Goal: Information Seeking & Learning: Learn about a topic

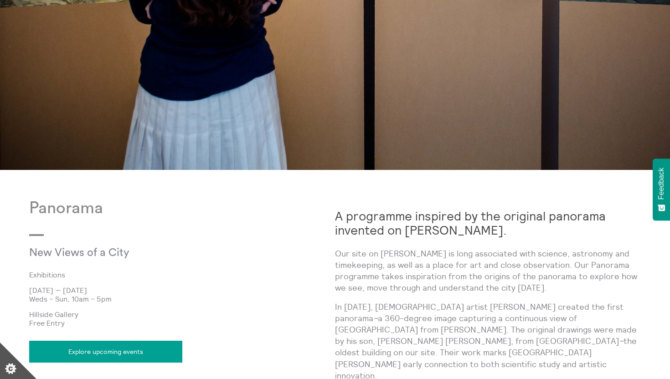
scroll to position [343, 0]
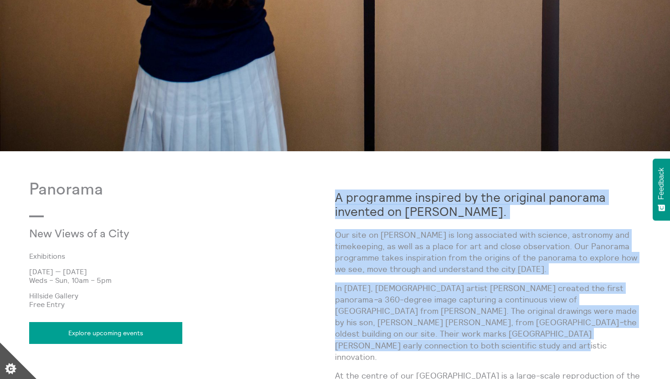
drag, startPoint x: 422, startPoint y: 175, endPoint x: 555, endPoint y: 335, distance: 208.8
click at [555, 335] on body "**********" at bounding box center [335, 260] width 670 height 1206
click at [555, 335] on p "In [DATE], [DEMOGRAPHIC_DATA] artist [PERSON_NAME] created the first panorama –…" at bounding box center [488, 323] width 306 height 80
drag, startPoint x: 555, startPoint y: 335, endPoint x: 552, endPoint y: 179, distance: 156.3
click at [552, 179] on body "**********" at bounding box center [335, 260] width 670 height 1206
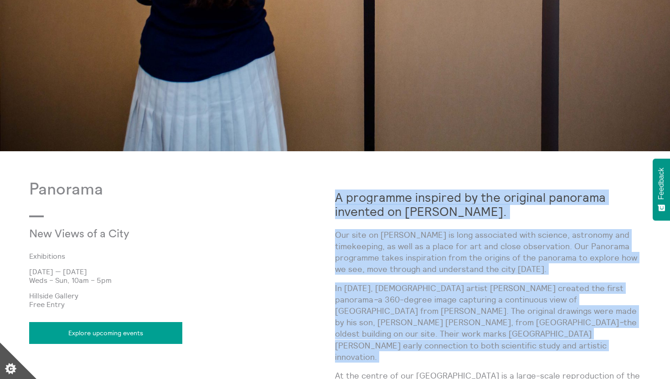
click at [552, 179] on body "**********" at bounding box center [335, 260] width 670 height 1206
drag, startPoint x: 552, startPoint y: 179, endPoint x: 558, endPoint y: 343, distance: 163.7
click at [558, 343] on body "**********" at bounding box center [335, 260] width 670 height 1206
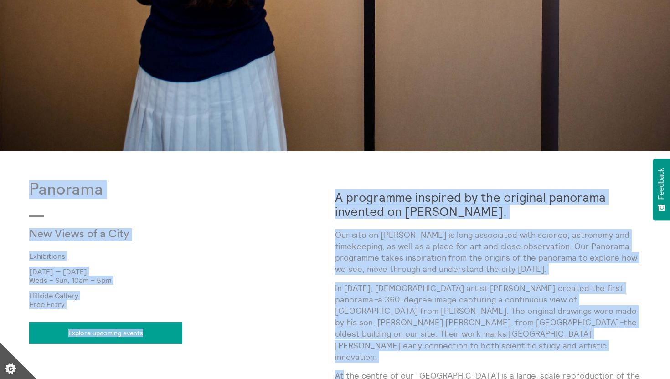
drag, startPoint x: 558, startPoint y: 343, endPoint x: 565, endPoint y: 159, distance: 184.2
click at [565, 159] on body "**********" at bounding box center [335, 260] width 670 height 1206
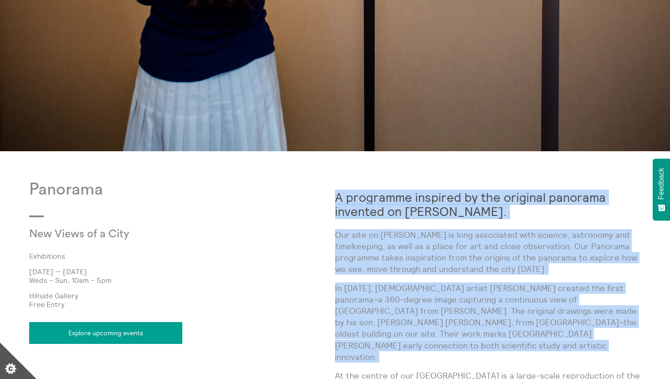
drag, startPoint x: 561, startPoint y: 190, endPoint x: 562, endPoint y: 328, distance: 138.5
click at [562, 328] on p "In [DATE], [DEMOGRAPHIC_DATA] artist [PERSON_NAME] created the first panorama –…" at bounding box center [488, 323] width 306 height 80
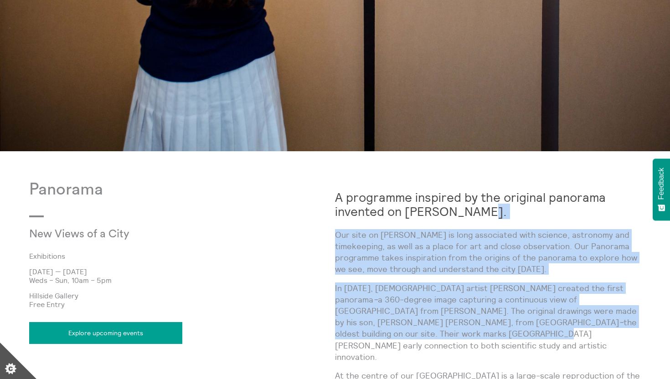
drag, startPoint x: 562, startPoint y: 328, endPoint x: 561, endPoint y: 211, distance: 117.6
click at [561, 211] on h2 "A programme inspired by the original panorama invented on [PERSON_NAME]." at bounding box center [488, 204] width 306 height 28
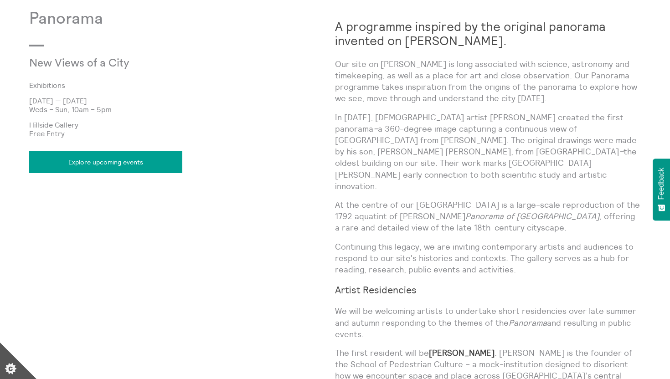
scroll to position [521, 0]
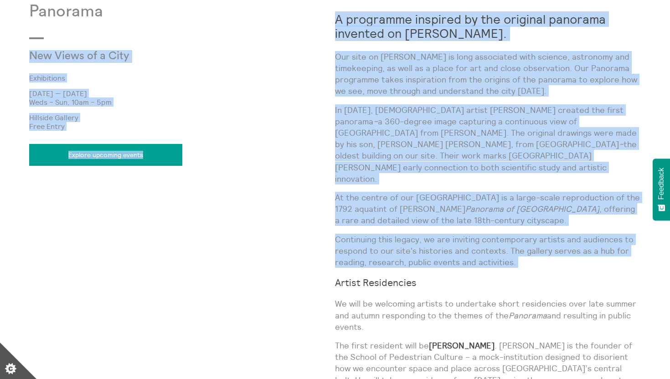
drag, startPoint x: 554, startPoint y: 247, endPoint x: 327, endPoint y: 21, distance: 319.3
click at [327, 21] on div "Panorama New Views of a City Exhibitions [DATE] — [DATE] Weds – Sun, 10am – 5pm…" at bounding box center [335, 241] width 612 height 479
click at [327, 21] on div "Panorama New Views of a City Exhibitions [DATE] — [DATE] Weds – Sun, 10am – 5pm…" at bounding box center [182, 241] width 306 height 479
drag, startPoint x: 327, startPoint y: 21, endPoint x: 539, endPoint y: 246, distance: 308.5
click at [539, 246] on div "Panorama New Views of a City Exhibitions [DATE] — [DATE] Weds – Sun, 10am – 5pm…" at bounding box center [335, 241] width 612 height 479
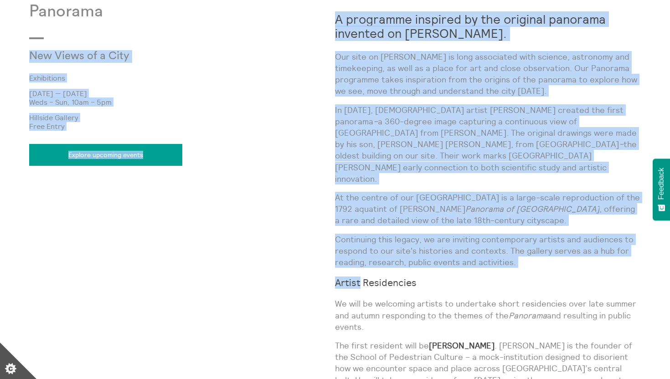
click at [539, 246] on div "A programme inspired by the original panorama invented on [PERSON_NAME]. Our si…" at bounding box center [488, 226] width 306 height 449
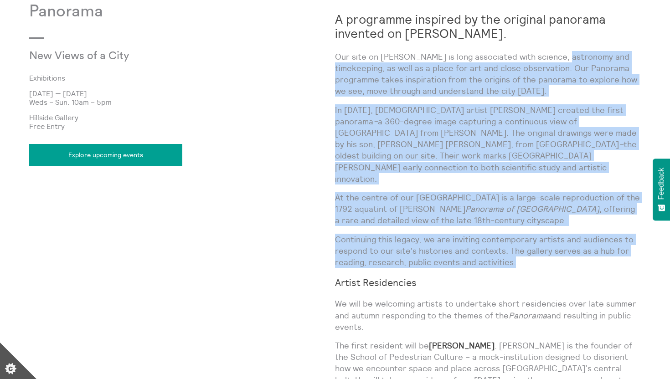
drag, startPoint x: 550, startPoint y: 52, endPoint x: 545, endPoint y: 237, distance: 185.5
click at [545, 237] on div "A programme inspired by the original panorama invented on [PERSON_NAME]. Our si…" at bounding box center [488, 226] width 306 height 449
click at [545, 237] on p "Continuing this legacy, we are inviting contemporary artists and audiences to r…" at bounding box center [488, 251] width 306 height 35
drag, startPoint x: 545, startPoint y: 237, endPoint x: 571, endPoint y: 96, distance: 143.6
click at [571, 96] on div "A programme inspired by the original panorama invented on [PERSON_NAME]. Our si…" at bounding box center [488, 226] width 306 height 449
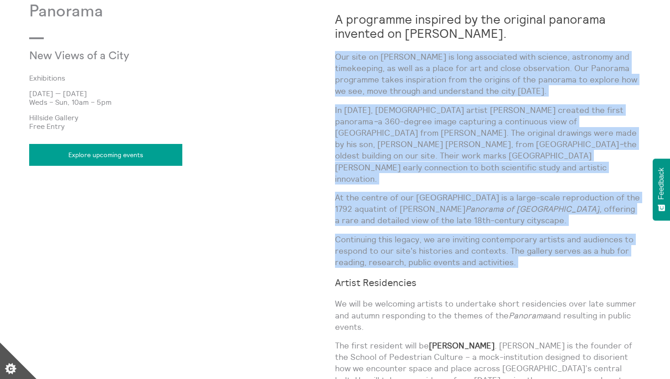
click at [571, 96] on p "Our site on [PERSON_NAME] is long associated with science, astronomy and timeke…" at bounding box center [488, 74] width 306 height 46
drag, startPoint x: 571, startPoint y: 96, endPoint x: 553, endPoint y: 238, distance: 142.9
click at [553, 238] on div "A programme inspired by the original panorama invented on [PERSON_NAME]. Our si…" at bounding box center [488, 226] width 306 height 449
click at [553, 238] on p "Continuing this legacy, we are inviting contemporary artists and audiences to r…" at bounding box center [488, 251] width 306 height 35
drag, startPoint x: 553, startPoint y: 238, endPoint x: 572, endPoint y: 96, distance: 143.5
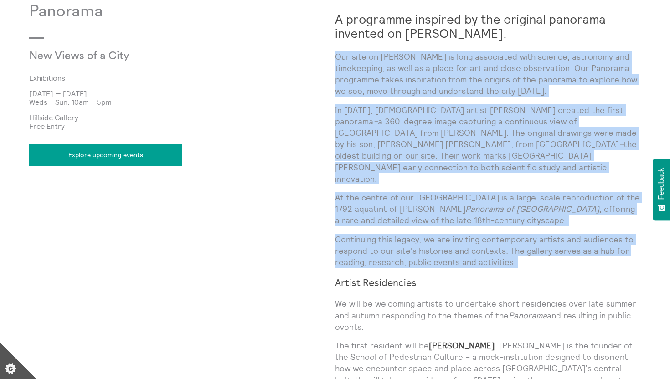
click at [572, 96] on div "A programme inspired by the original panorama invented on [PERSON_NAME]. Our si…" at bounding box center [488, 226] width 306 height 449
click at [572, 96] on p "Our site on [PERSON_NAME] is long associated with science, astronomy and timeke…" at bounding box center [488, 74] width 306 height 46
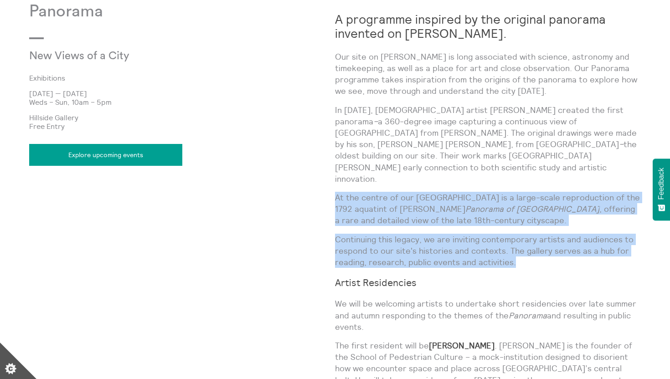
drag, startPoint x: 544, startPoint y: 238, endPoint x: 560, endPoint y: 164, distance: 76.6
click at [560, 164] on div "A programme inspired by the original panorama invented on [PERSON_NAME]. Our si…" at bounding box center [488, 226] width 306 height 449
drag, startPoint x: 560, startPoint y: 164, endPoint x: 548, endPoint y: 240, distance: 77.1
click at [548, 240] on div "A programme inspired by the original panorama invented on [PERSON_NAME]. Our si…" at bounding box center [488, 226] width 306 height 449
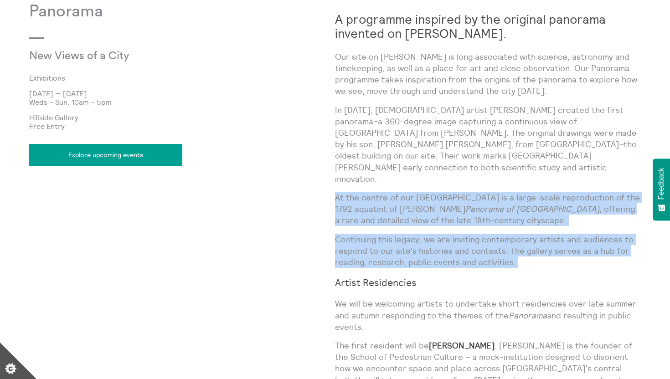
click at [548, 240] on p "Continuing this legacy, we are inviting contemporary artists and audiences to r…" at bounding box center [488, 251] width 306 height 35
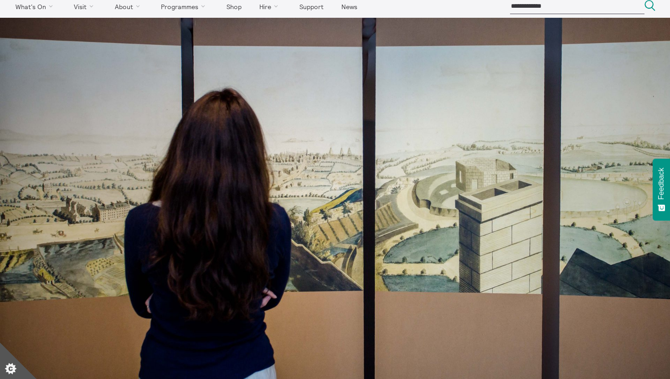
scroll to position [0, 0]
